Goal: Information Seeking & Learning: Learn about a topic

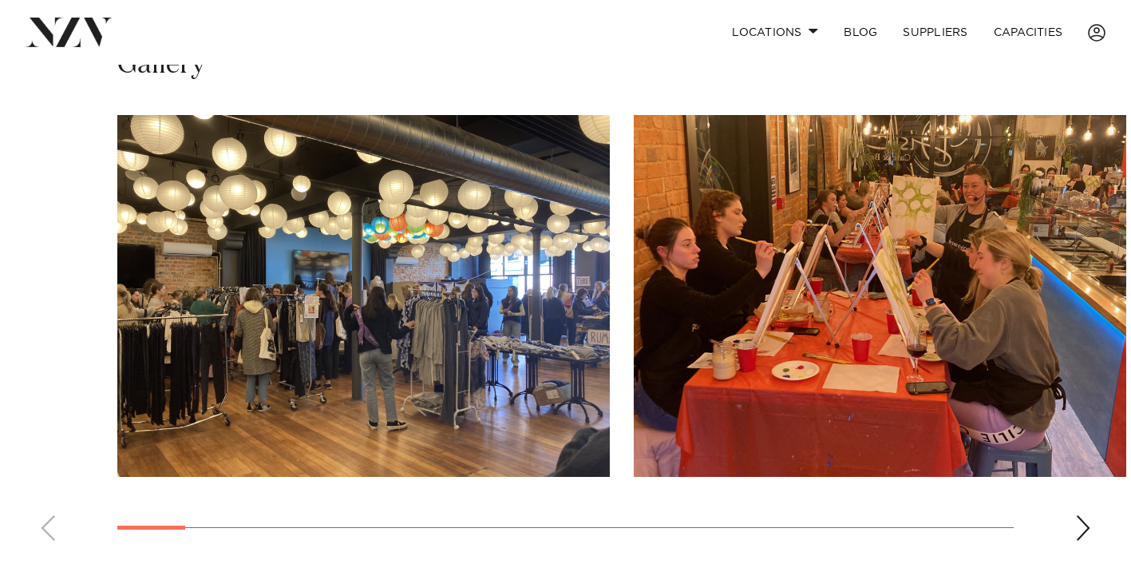
scroll to position [1042, 0]
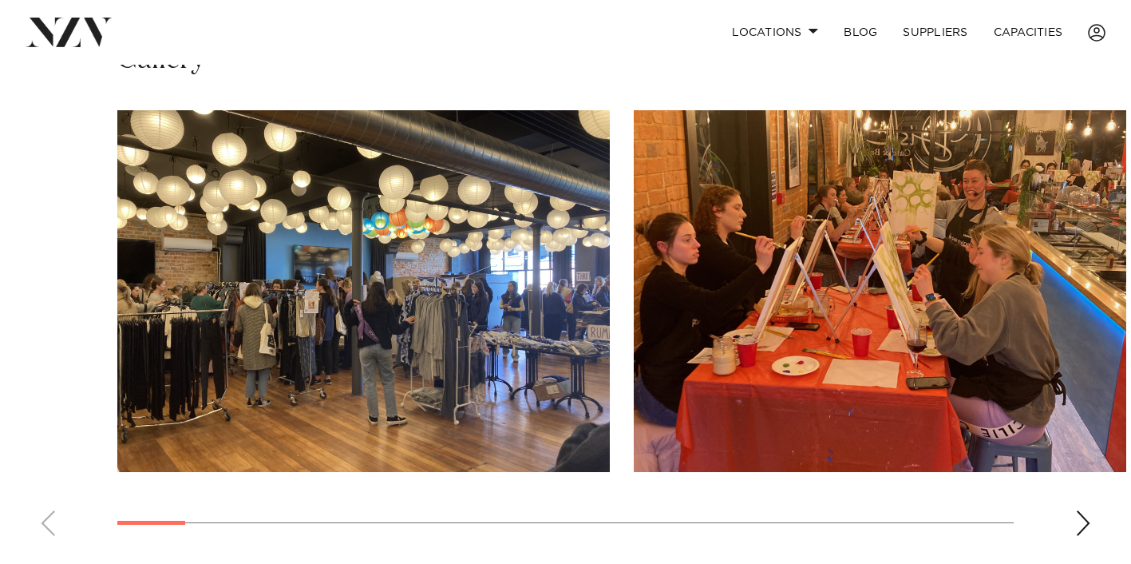
click at [1081, 524] on div "Next slide" at bounding box center [1083, 523] width 16 height 26
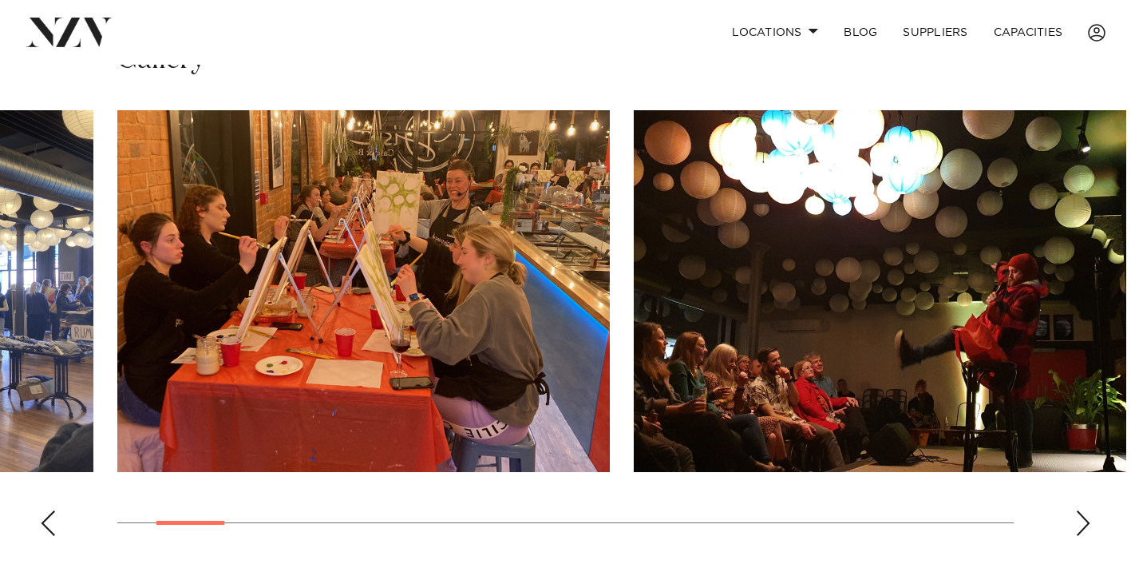
click at [1083, 517] on div "Next slide" at bounding box center [1083, 523] width 16 height 26
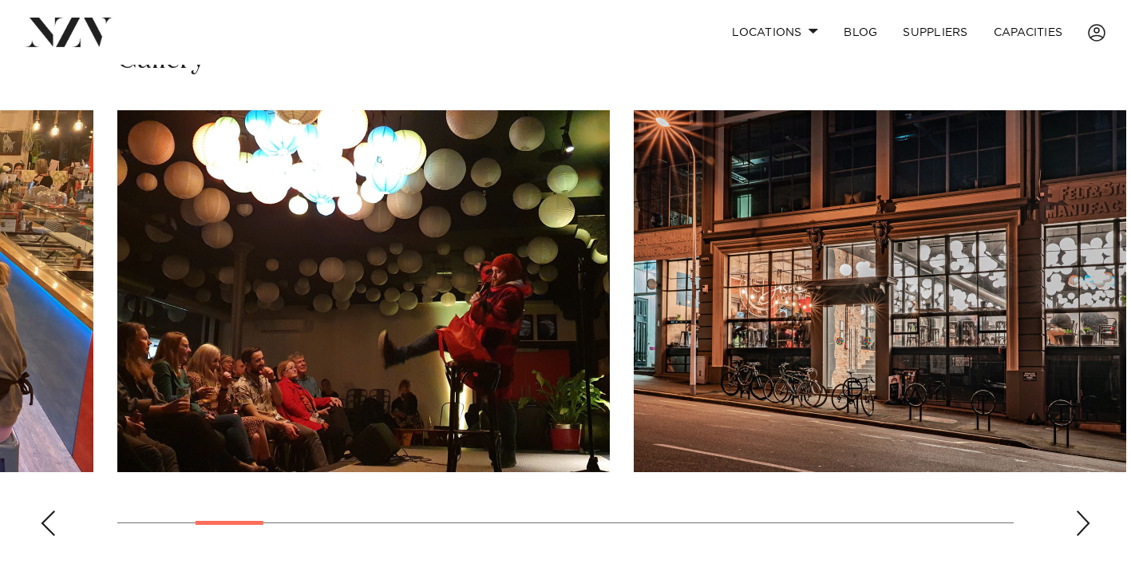
click at [1079, 520] on div "Next slide" at bounding box center [1083, 523] width 16 height 26
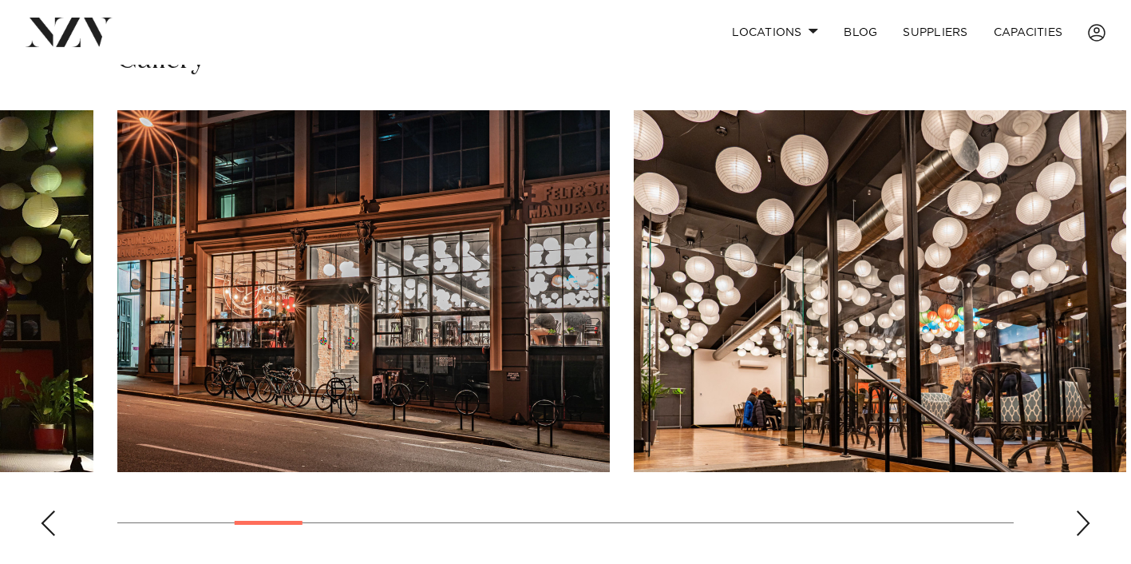
click at [1079, 520] on div "Next slide" at bounding box center [1083, 523] width 16 height 26
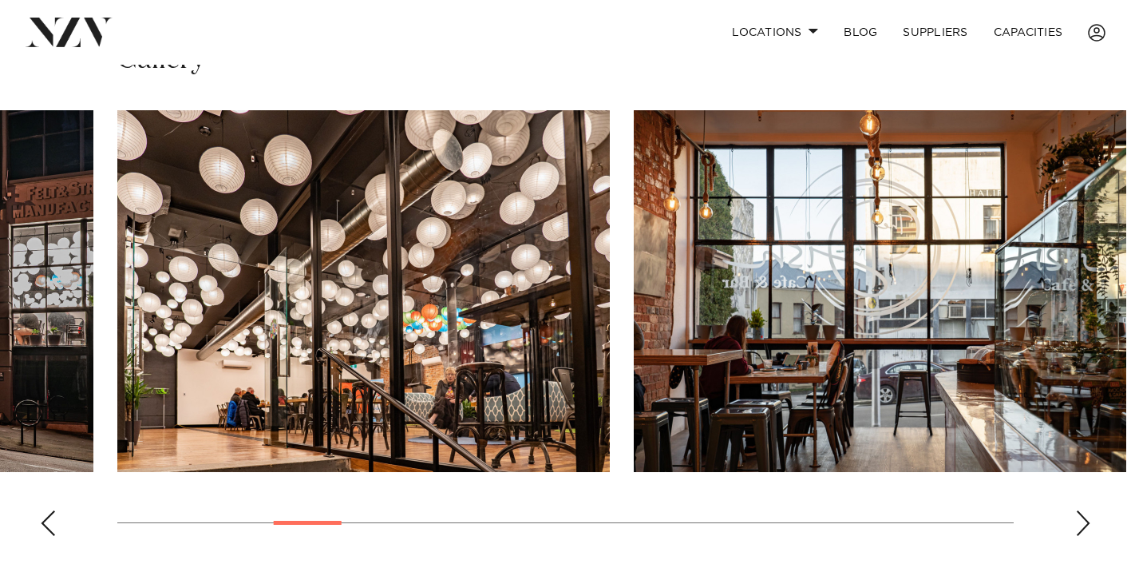
click at [1079, 520] on div "Next slide" at bounding box center [1083, 523] width 16 height 26
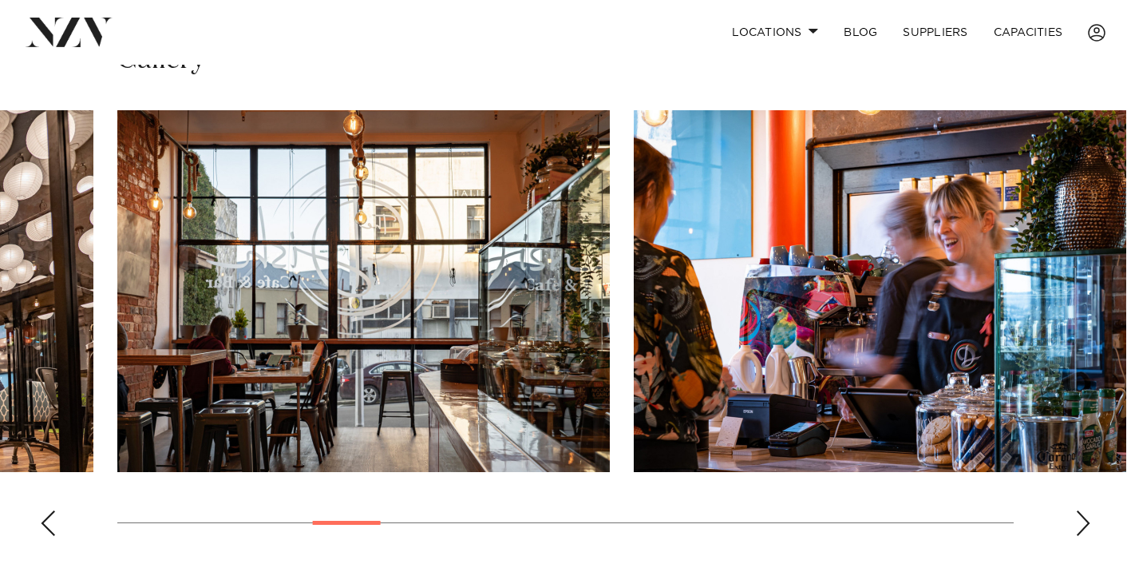
click at [1079, 520] on div "Next slide" at bounding box center [1083, 523] width 16 height 26
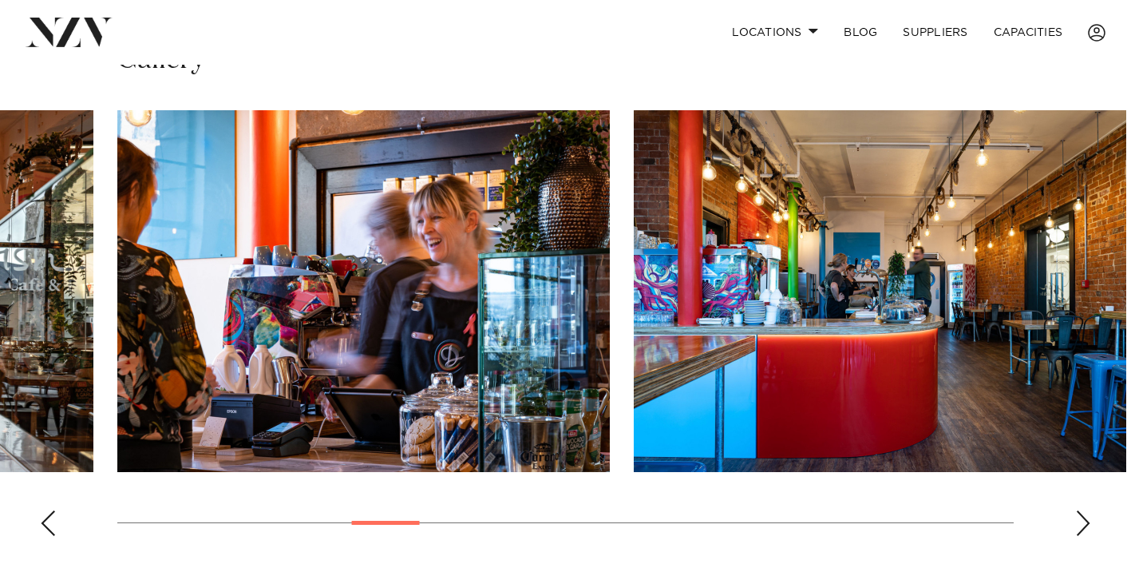
click at [1079, 520] on div "Next slide" at bounding box center [1083, 523] width 16 height 26
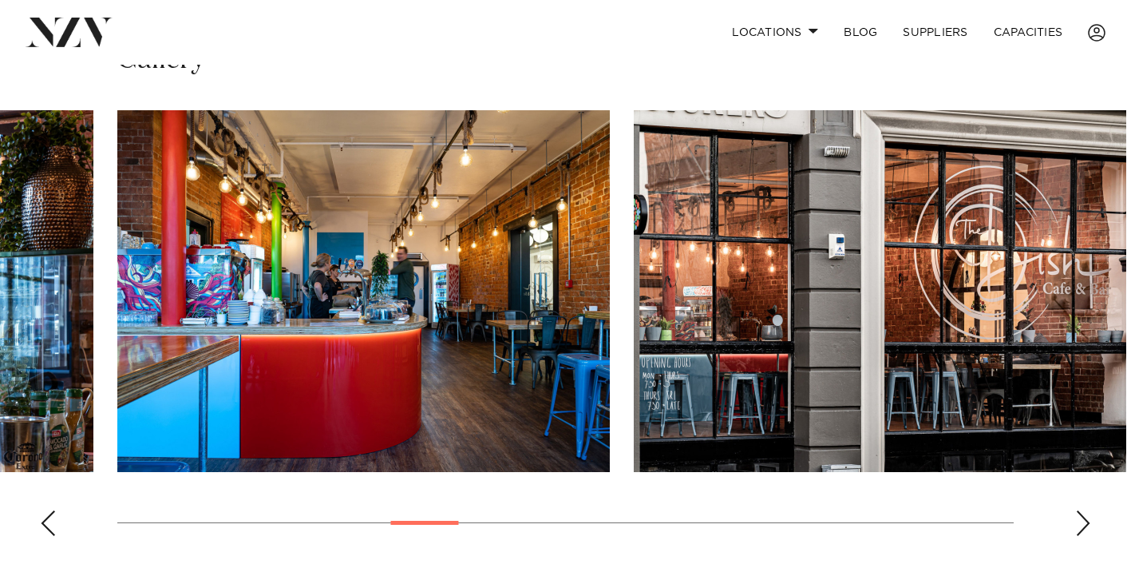
click at [1079, 520] on div "Next slide" at bounding box center [1083, 523] width 16 height 26
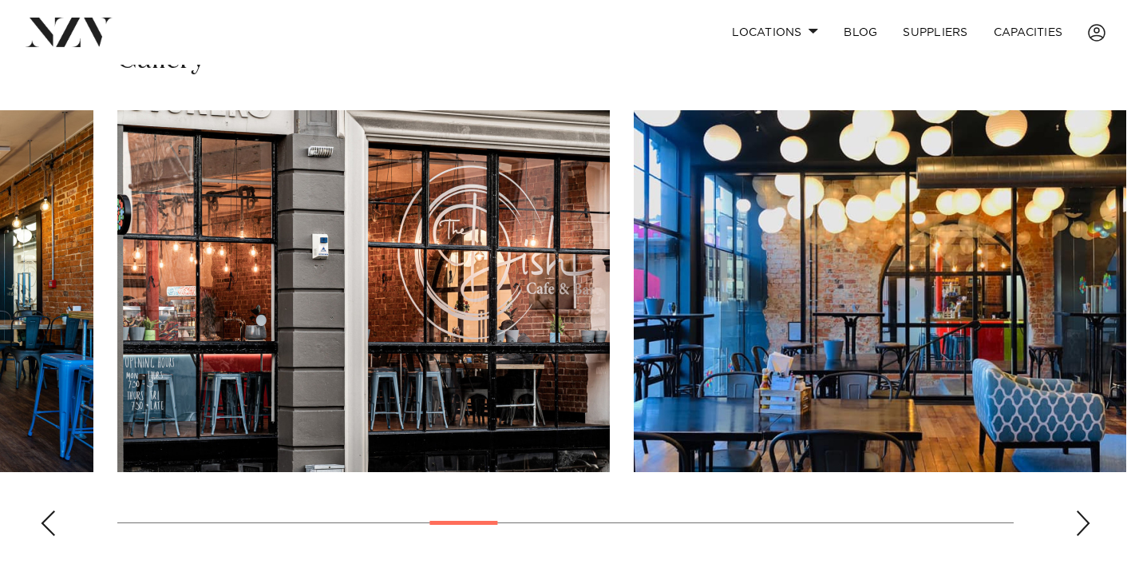
click at [1079, 520] on div "Next slide" at bounding box center [1083, 523] width 16 height 26
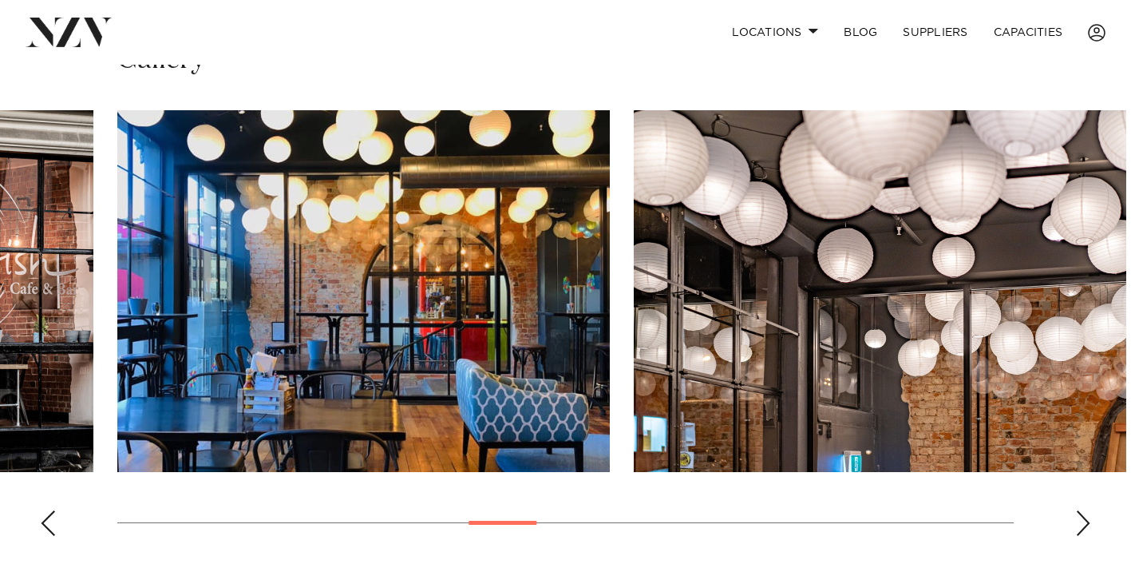
click at [1079, 520] on div "Next slide" at bounding box center [1083, 523] width 16 height 26
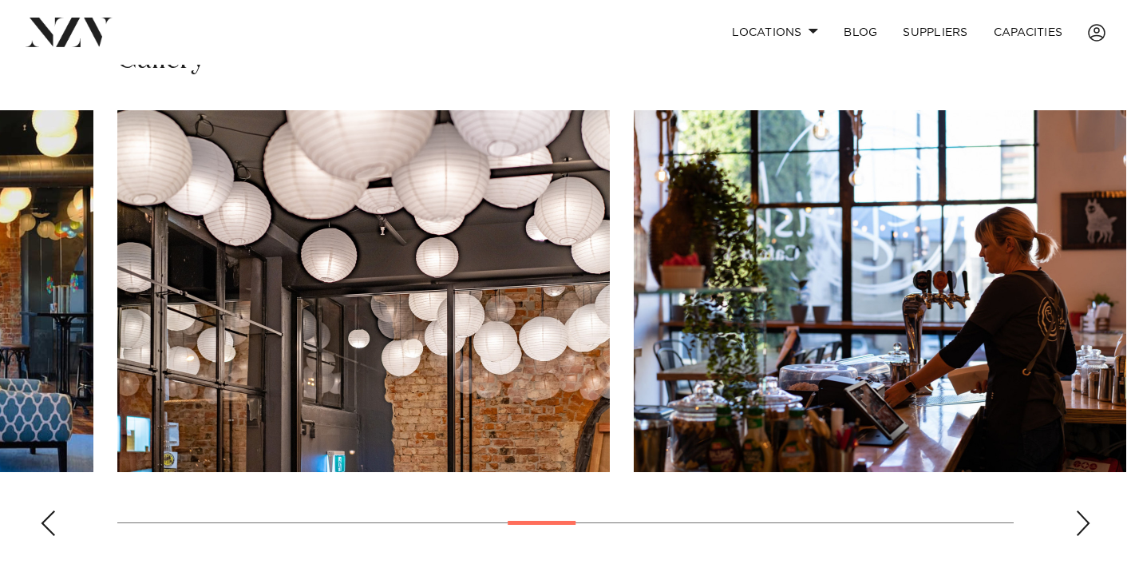
click at [1079, 520] on div "Next slide" at bounding box center [1083, 523] width 16 height 26
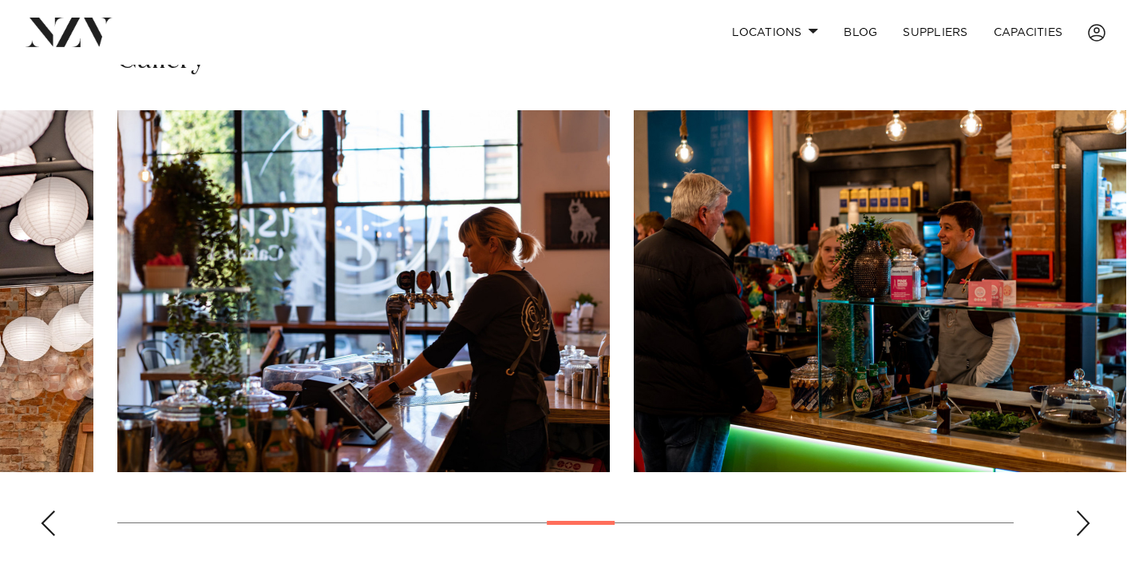
click at [1079, 520] on div "Next slide" at bounding box center [1083, 523] width 16 height 26
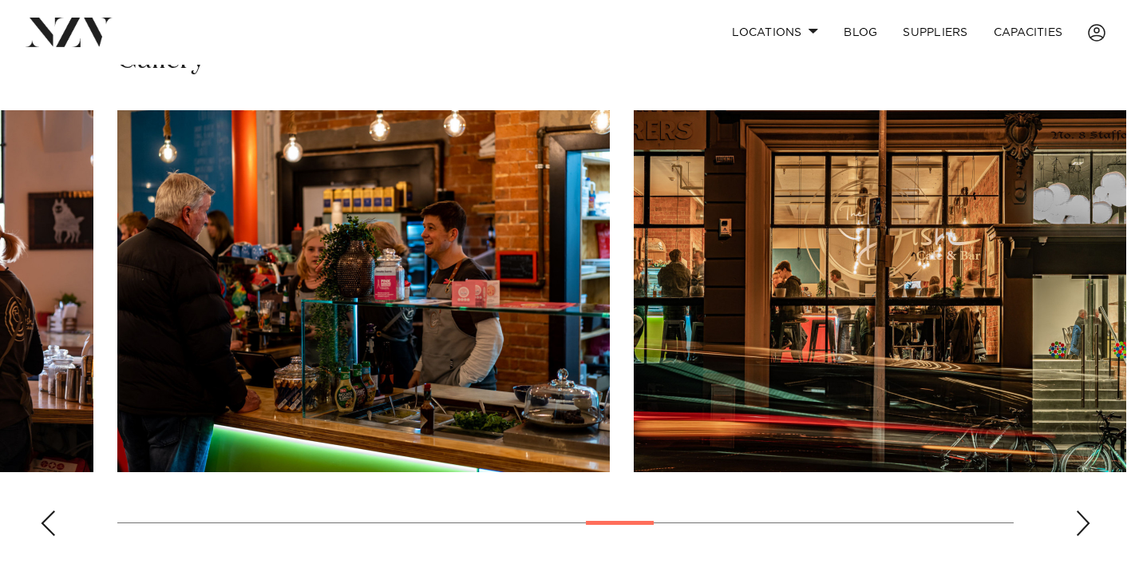
click at [1079, 520] on div "Next slide" at bounding box center [1083, 523] width 16 height 26
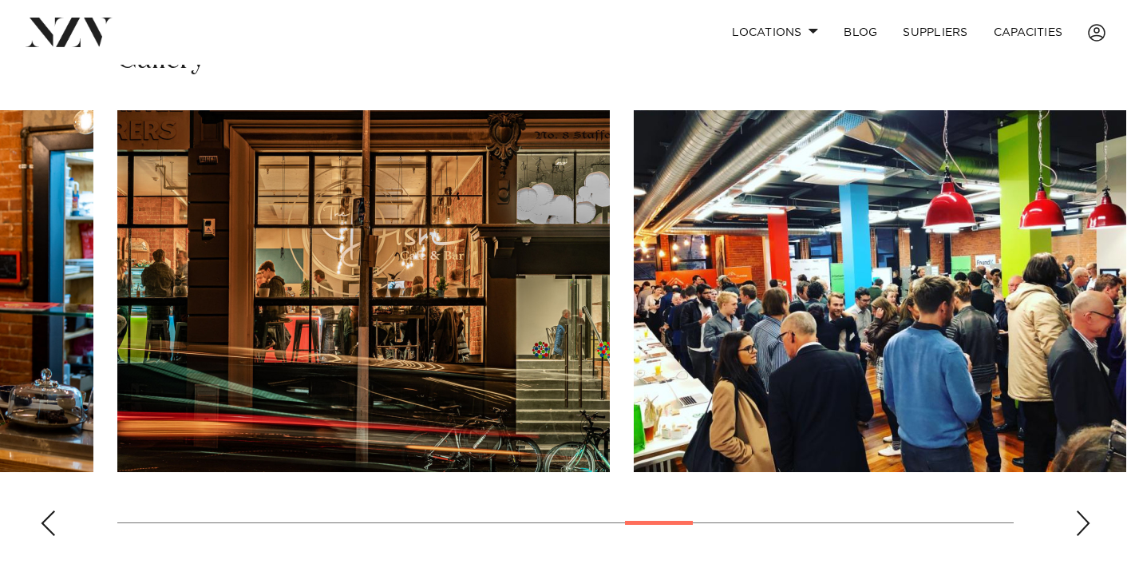
click at [1079, 520] on div "Next slide" at bounding box center [1083, 523] width 16 height 26
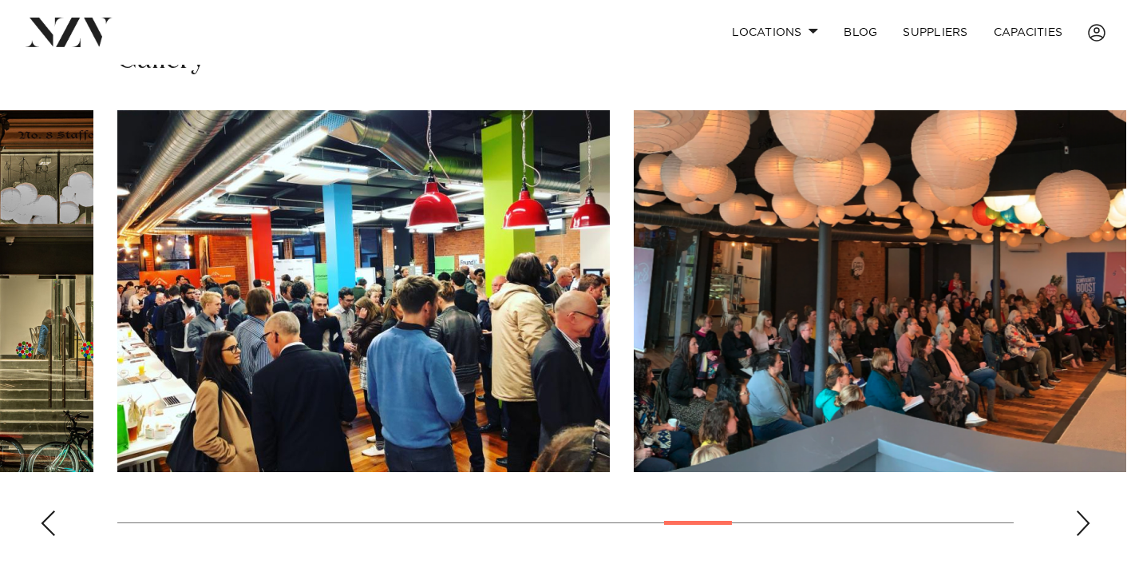
click at [1079, 520] on div "Next slide" at bounding box center [1083, 523] width 16 height 26
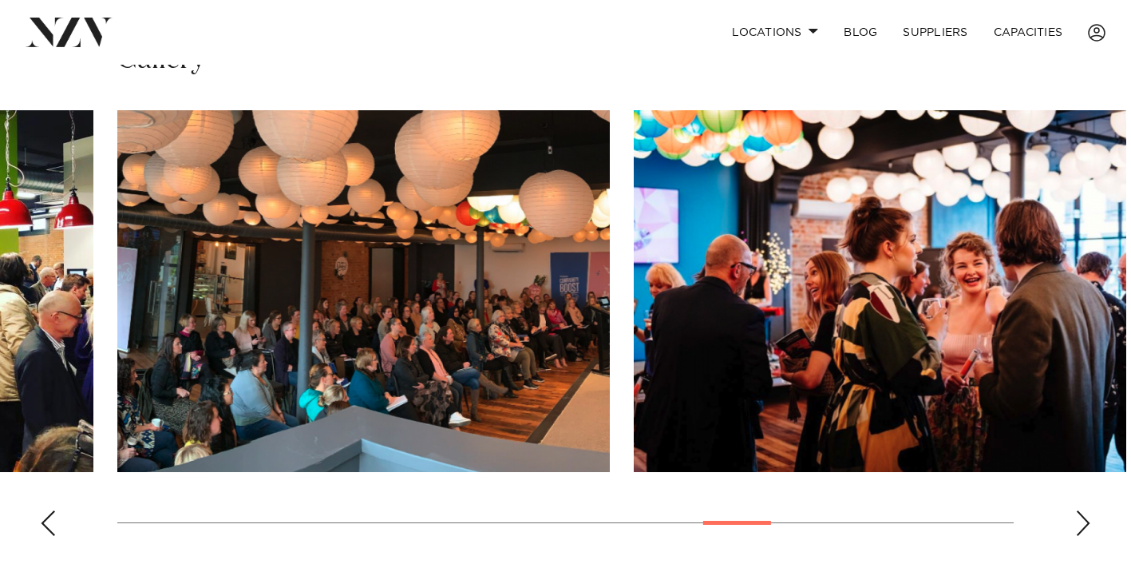
click at [1079, 520] on div "Next slide" at bounding box center [1083, 523] width 16 height 26
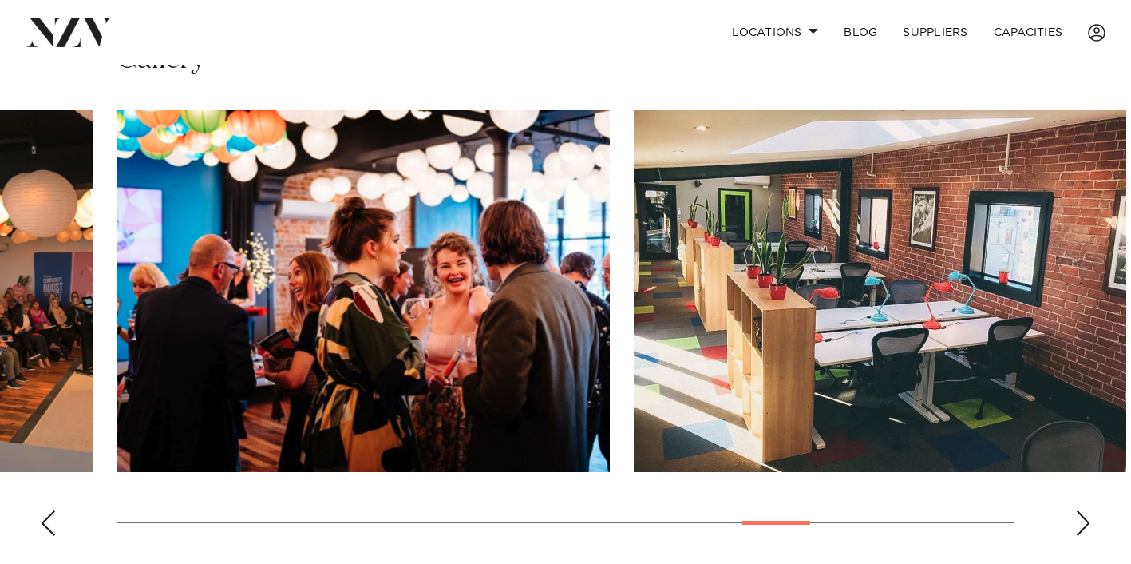
click at [1079, 520] on div "Next slide" at bounding box center [1083, 523] width 16 height 26
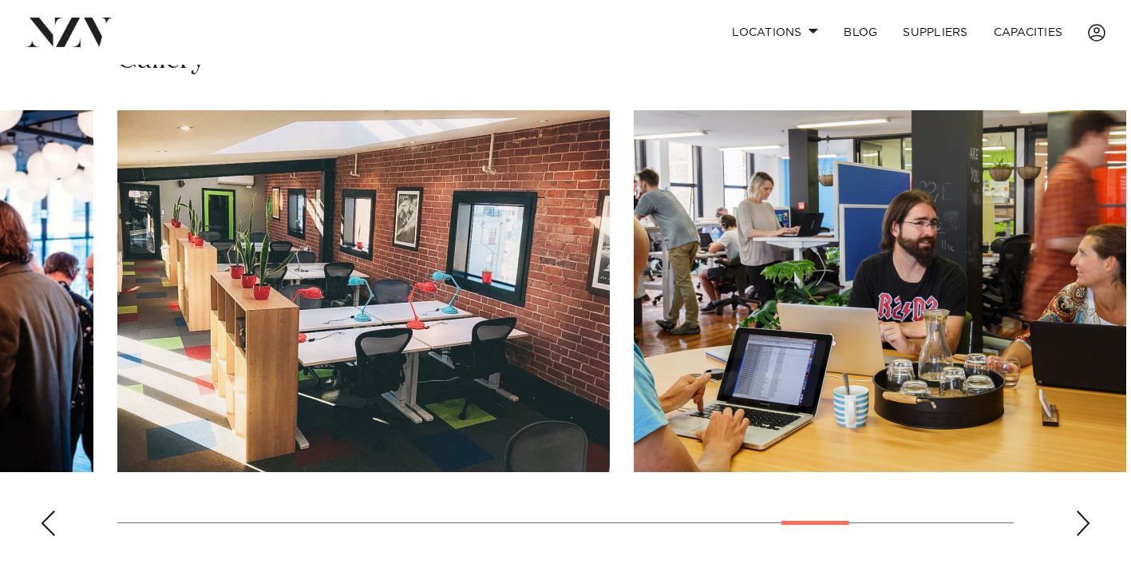
click at [1079, 520] on div "Next slide" at bounding box center [1083, 523] width 16 height 26
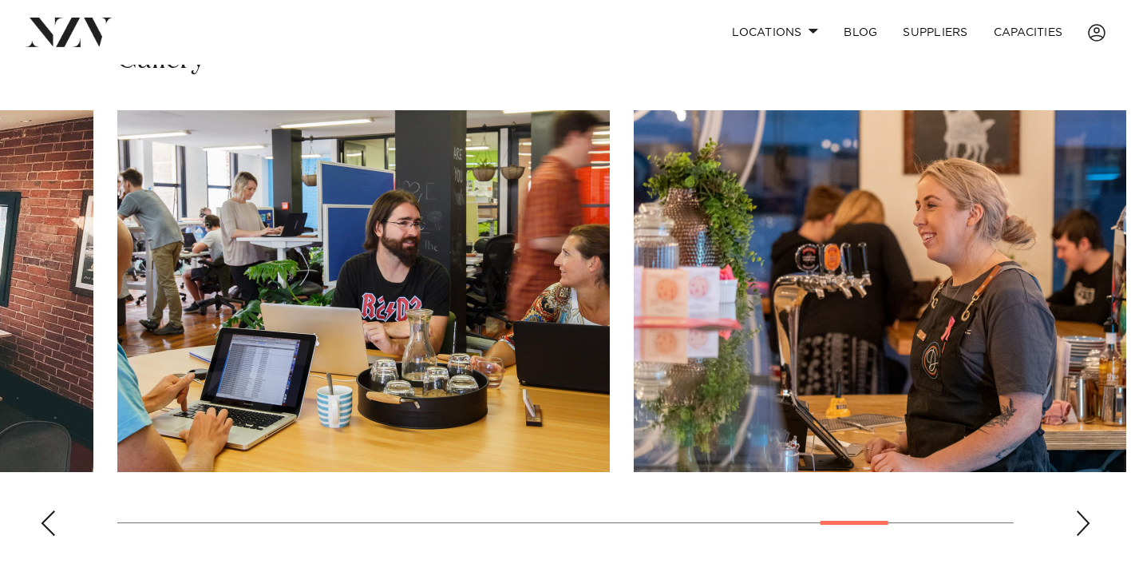
click at [1079, 520] on div "Next slide" at bounding box center [1083, 523] width 16 height 26
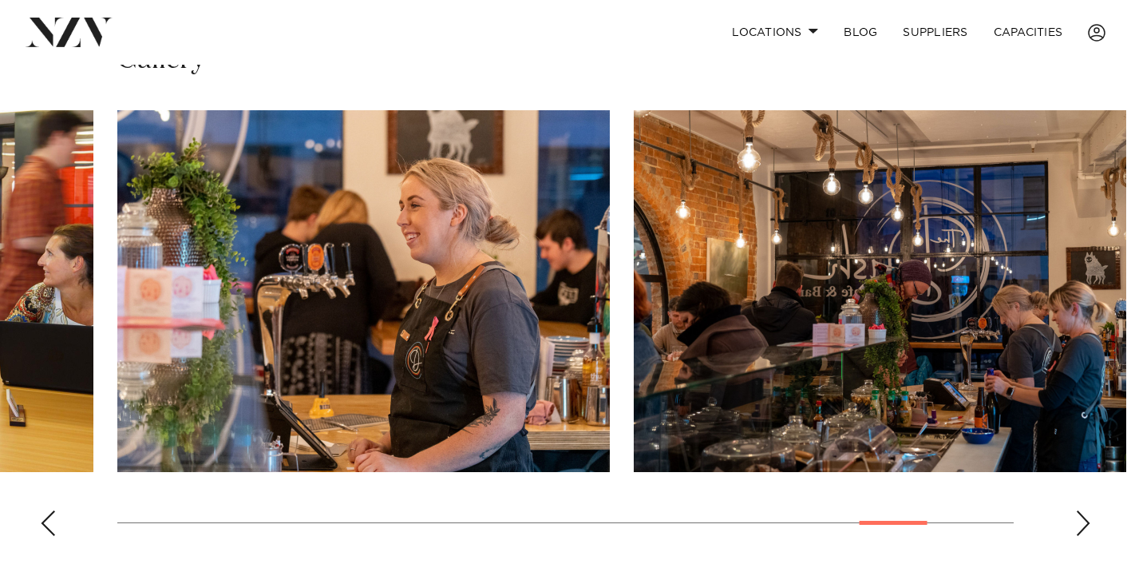
click at [1079, 520] on div "Next slide" at bounding box center [1083, 523] width 16 height 26
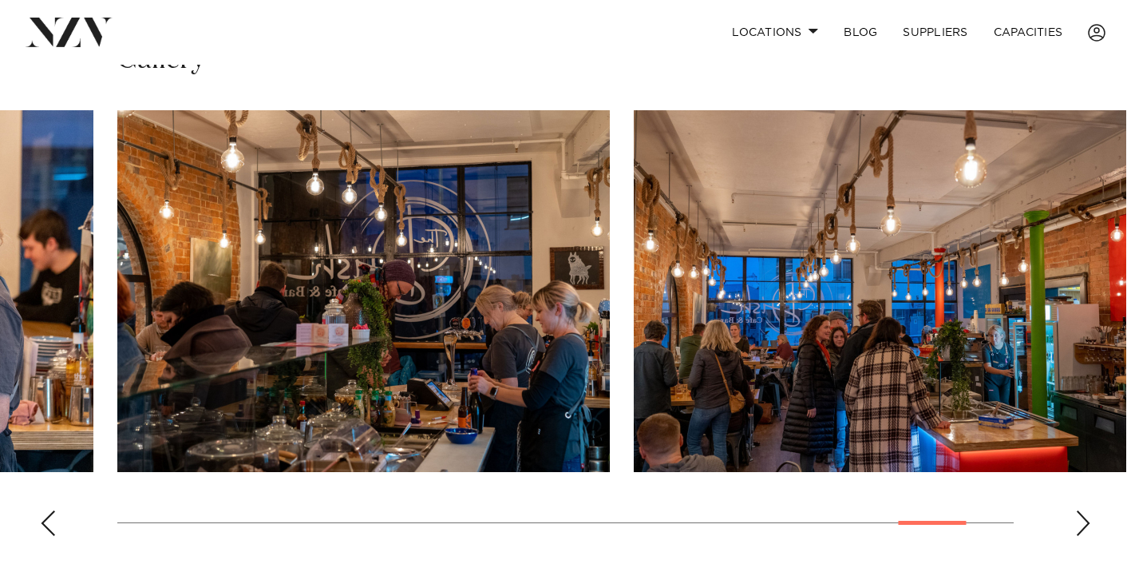
click at [1079, 520] on div "Next slide" at bounding box center [1083, 523] width 16 height 26
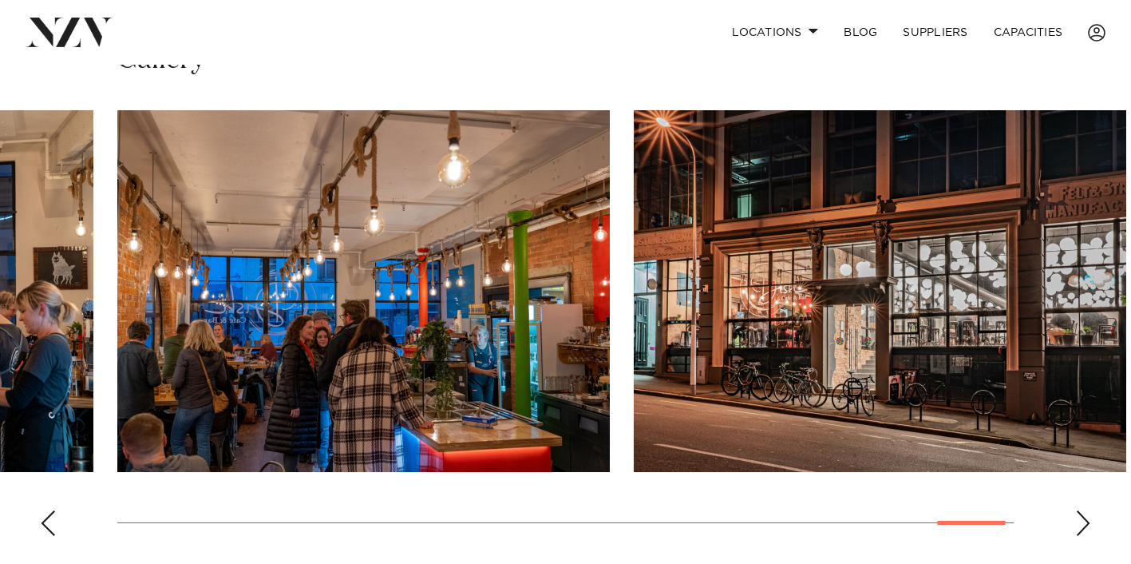
click at [1079, 520] on div "Next slide" at bounding box center [1083, 523] width 16 height 26
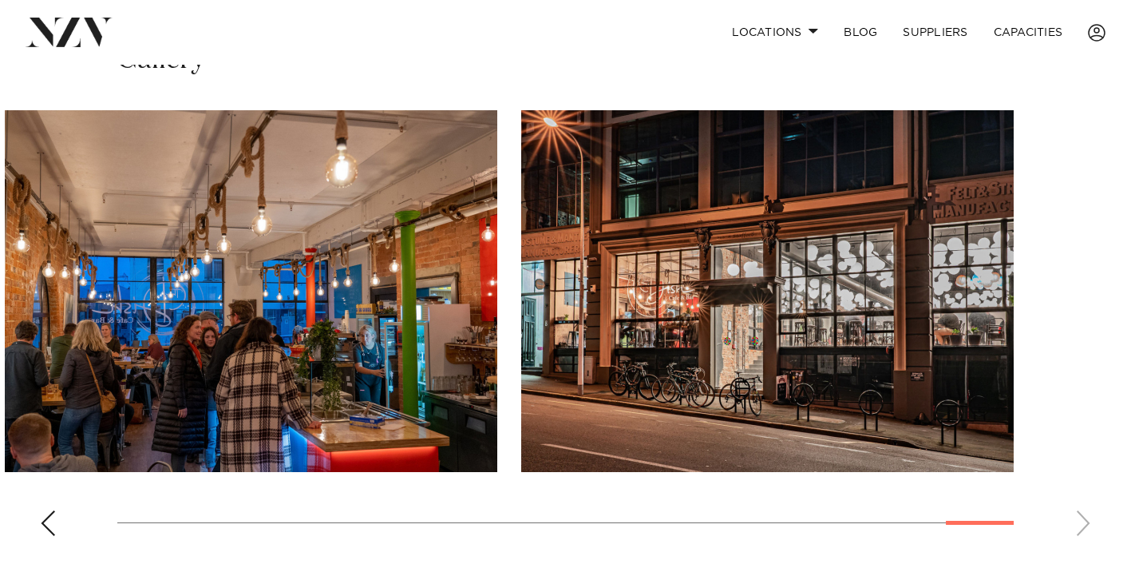
click at [968, 263] on img "23 / 23" at bounding box center [767, 291] width 492 height 362
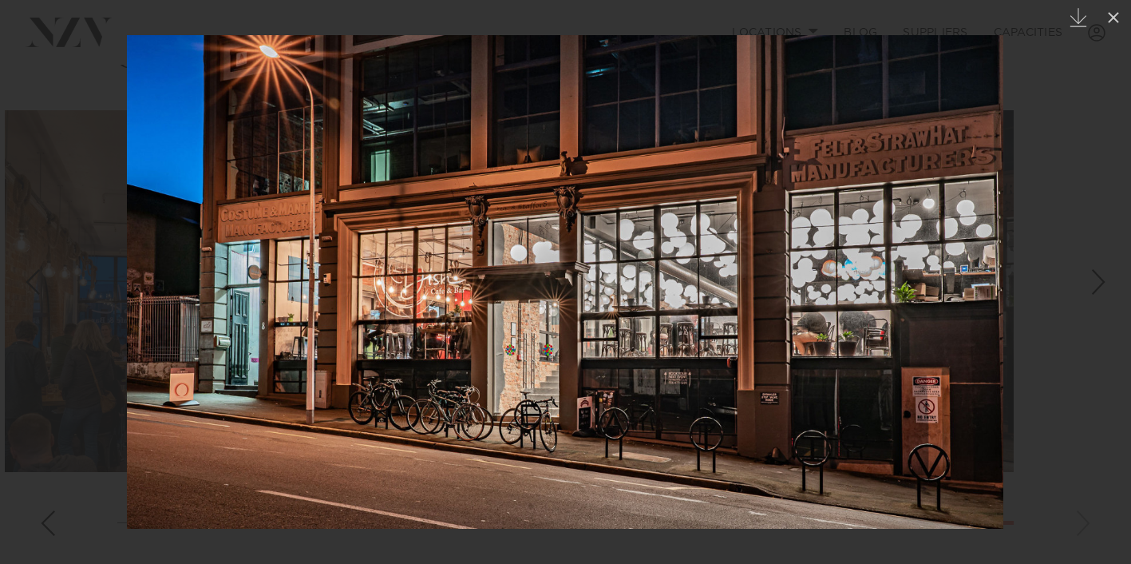
click at [1092, 281] on div "Next slide" at bounding box center [1099, 282] width 22 height 30
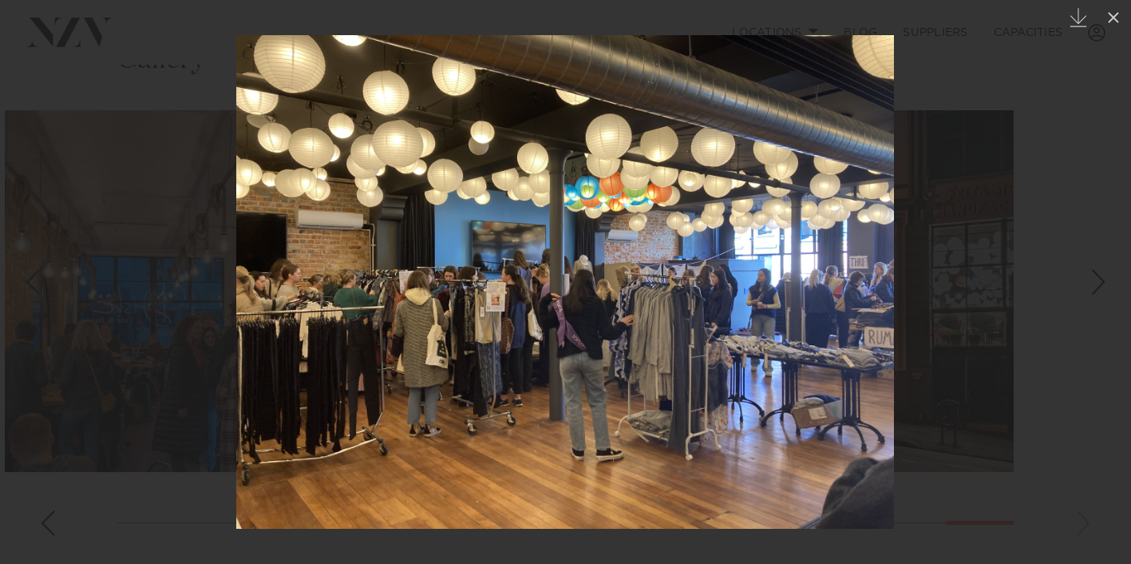
click at [1092, 281] on div "Next slide" at bounding box center [1099, 282] width 22 height 30
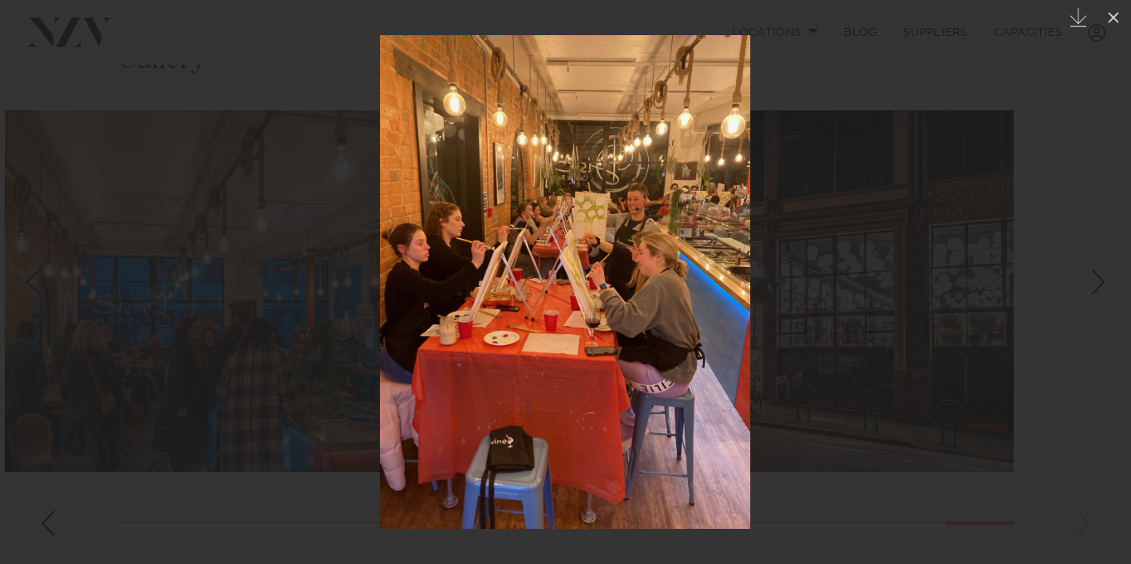
click at [1092, 281] on div "Next slide" at bounding box center [1099, 282] width 22 height 30
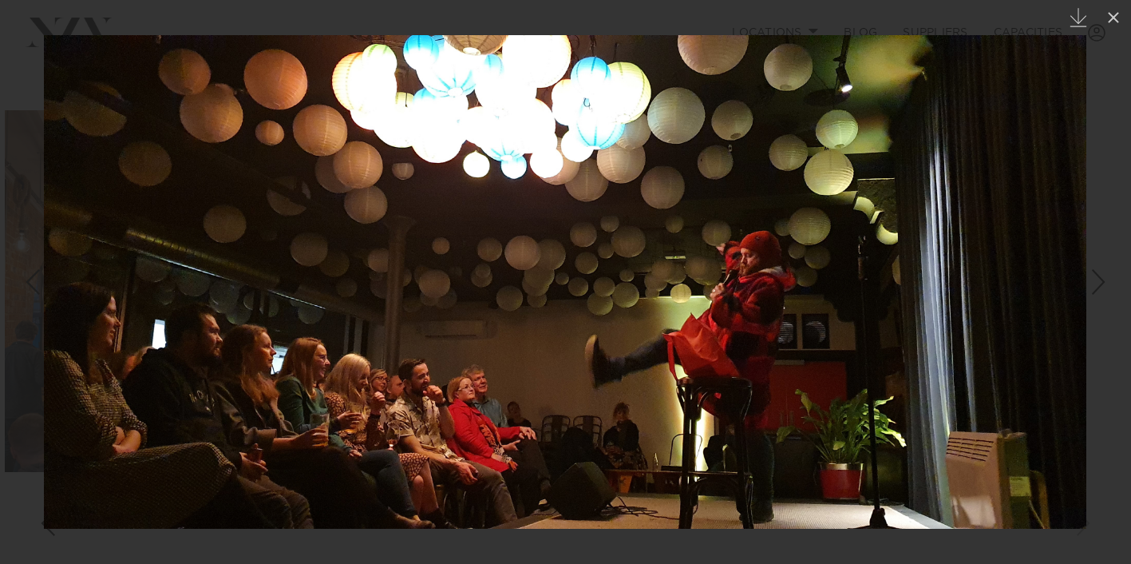
click at [1092, 281] on div "Next slide" at bounding box center [1099, 282] width 22 height 30
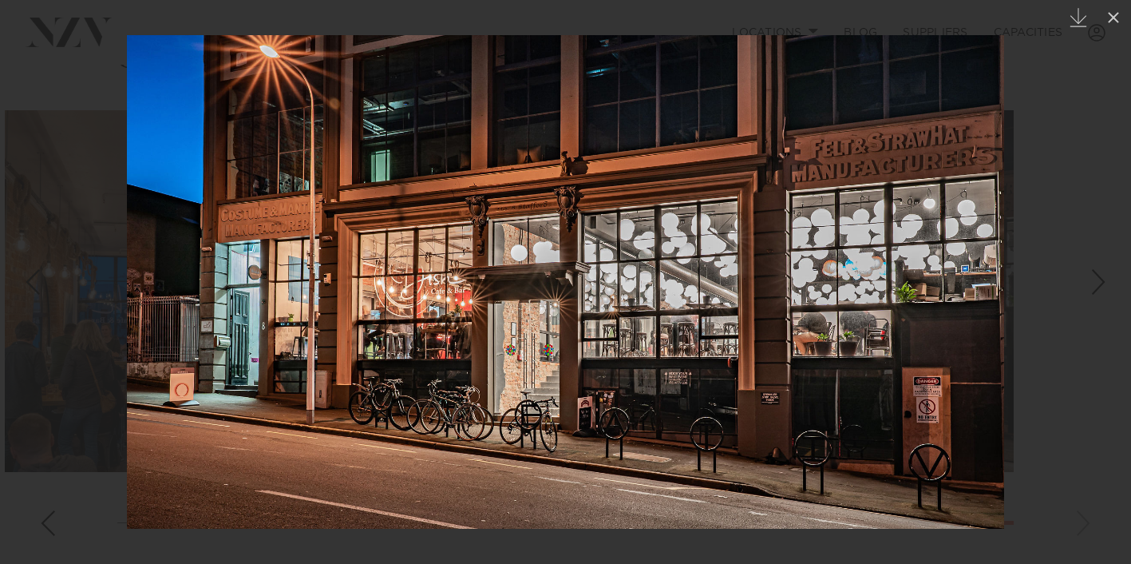
click at [1092, 281] on div "Next slide" at bounding box center [1099, 282] width 22 height 30
